Goal: Information Seeking & Learning: Learn about a topic

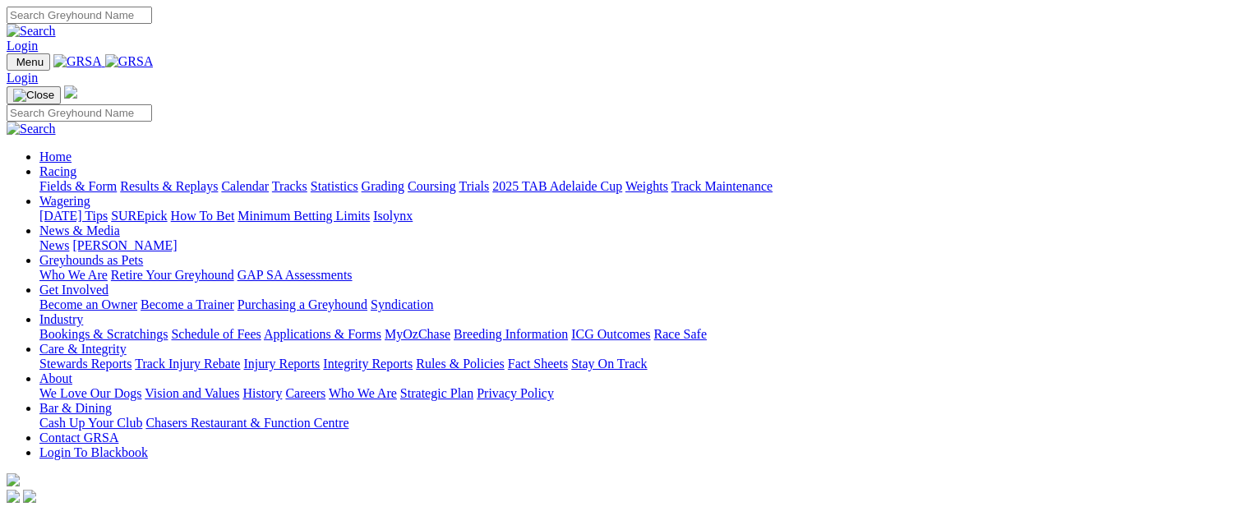
click at [76, 164] on link "Racing" at bounding box center [57, 171] width 37 height 14
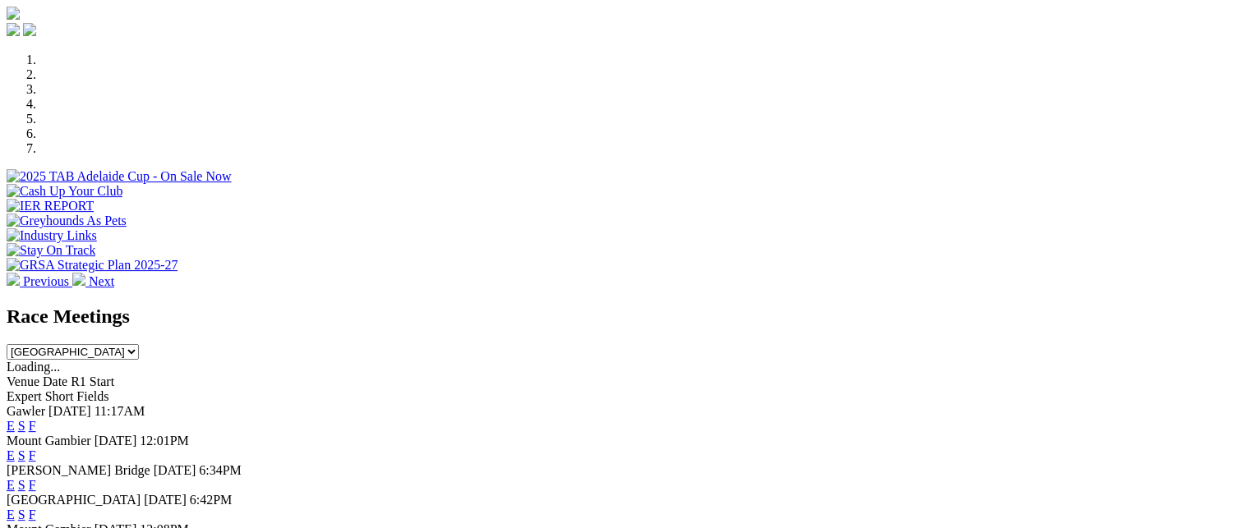
scroll to position [493, 0]
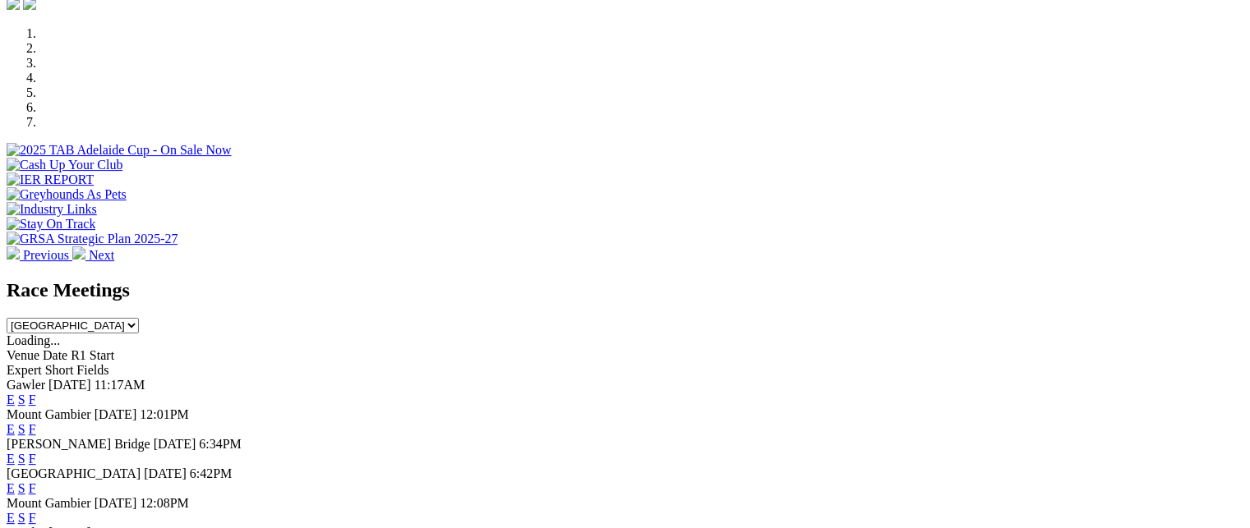
click at [139, 318] on select "[GEOGRAPHIC_DATA] [GEOGRAPHIC_DATA] [GEOGRAPHIC_DATA] [GEOGRAPHIC_DATA] [GEOGRA…" at bounding box center [73, 326] width 132 height 16
select select "NT"
click at [139, 318] on select "[GEOGRAPHIC_DATA] [GEOGRAPHIC_DATA] [GEOGRAPHIC_DATA] [GEOGRAPHIC_DATA] [GEOGRA…" at bounding box center [73, 326] width 132 height 16
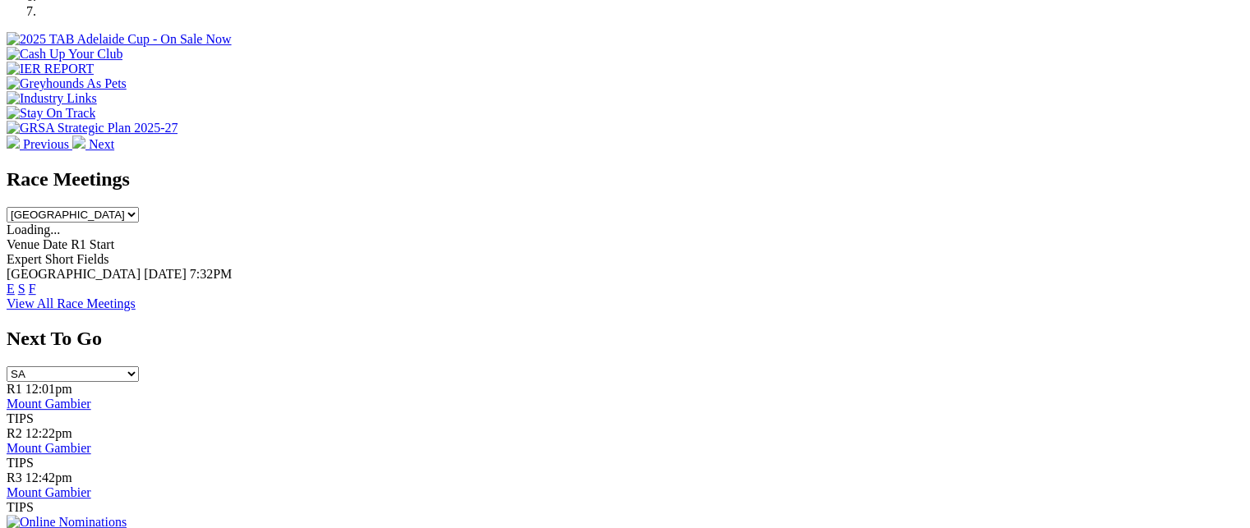
scroll to position [575, 0]
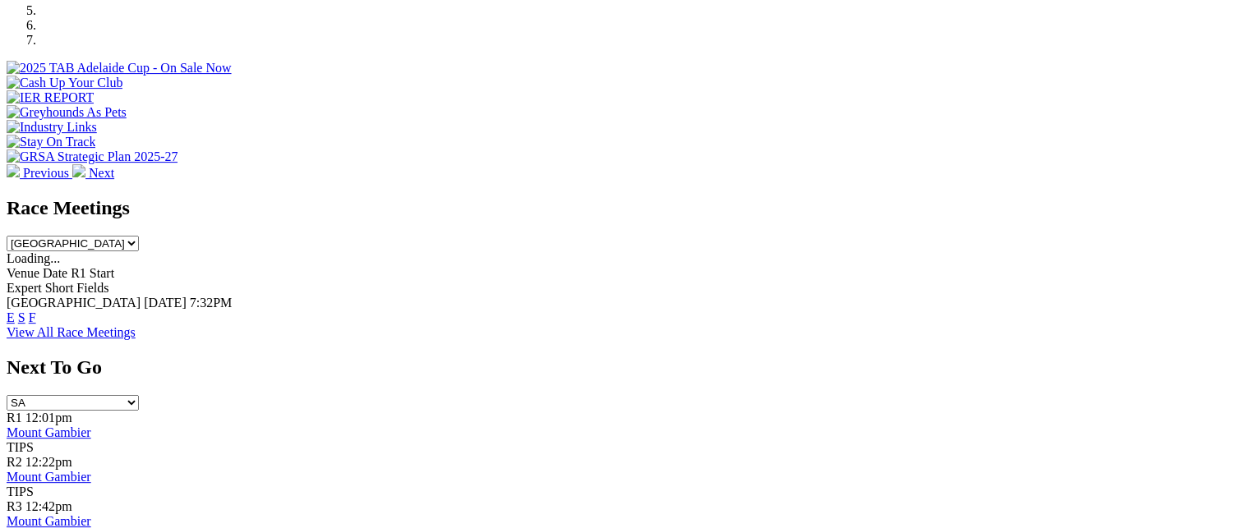
click at [36, 311] on link "F" at bounding box center [32, 318] width 7 height 14
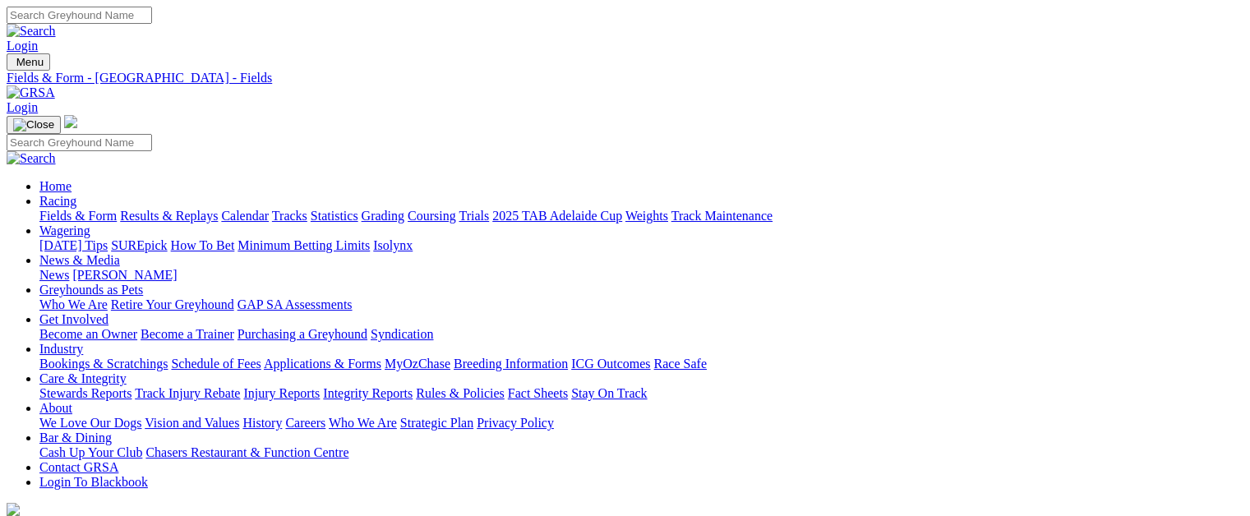
select select "[GEOGRAPHIC_DATA]"
